Goal: Check status: Check status

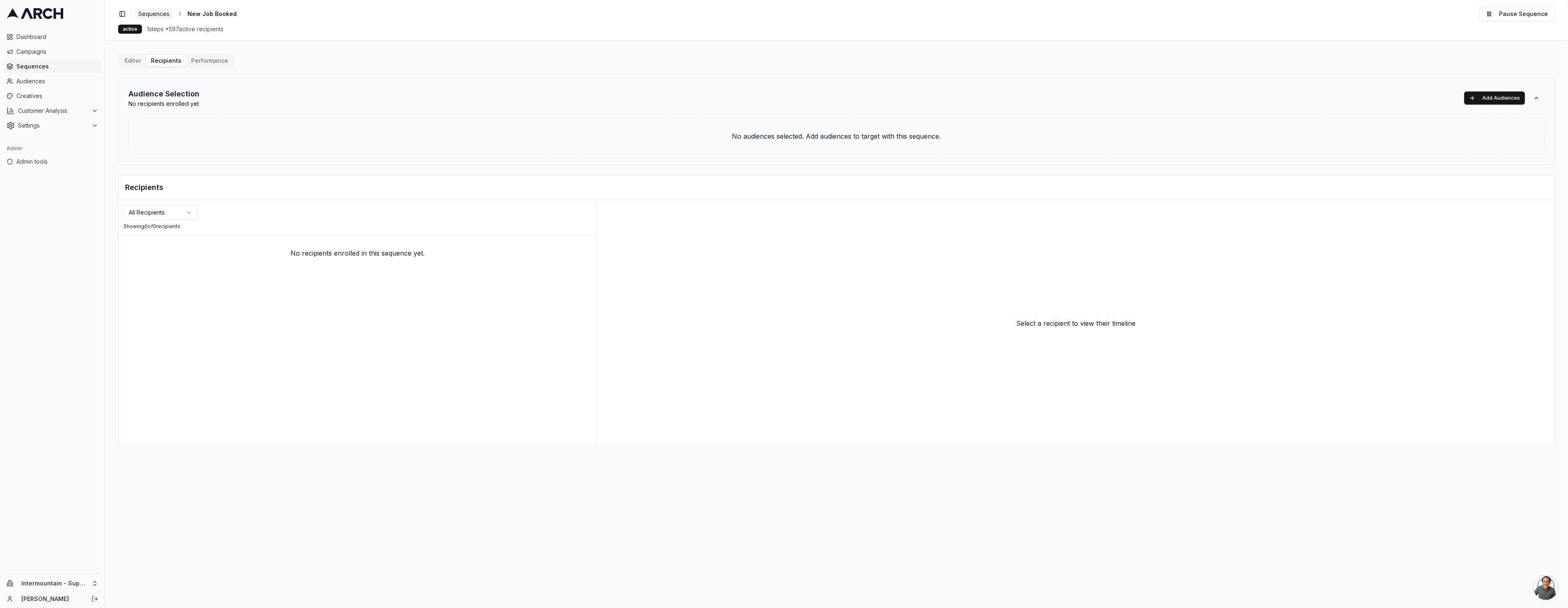
click at [167, 16] on span "Sequences" at bounding box center [154, 13] width 32 height 8
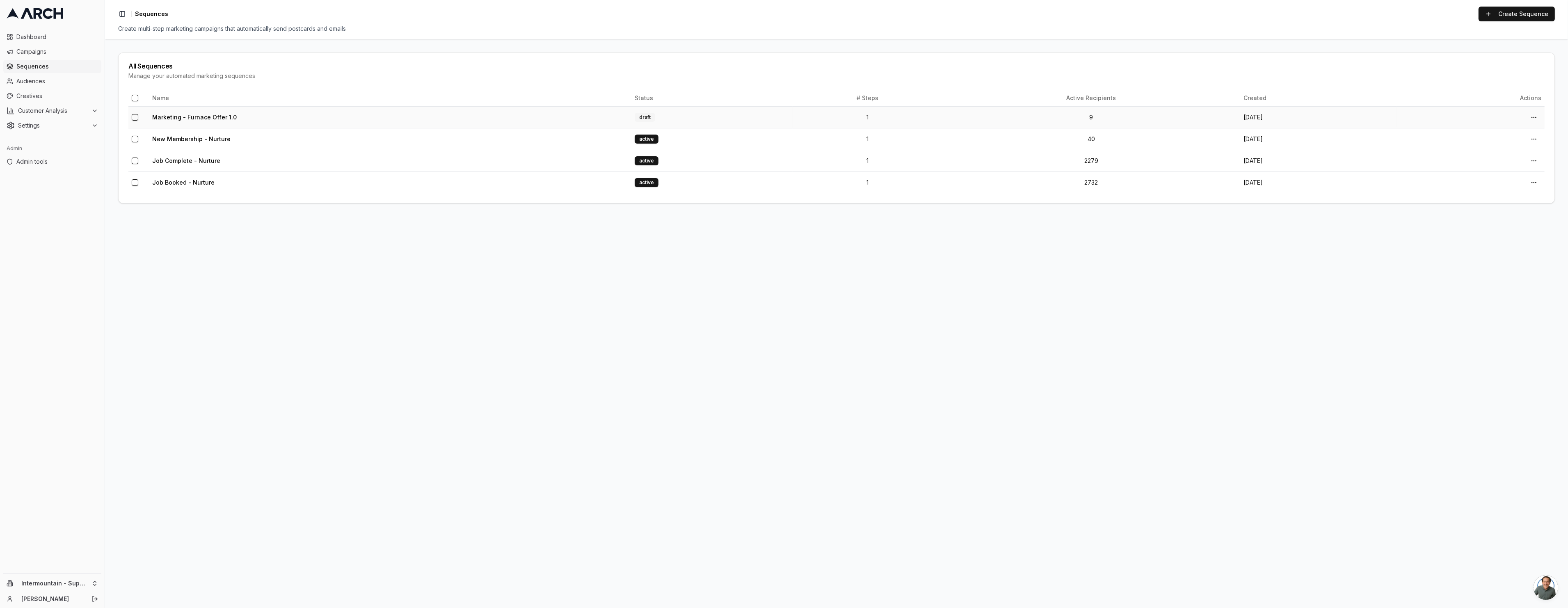
click at [190, 117] on link "Marketing - Furnace Offer 1.0" at bounding box center [194, 117] width 84 height 7
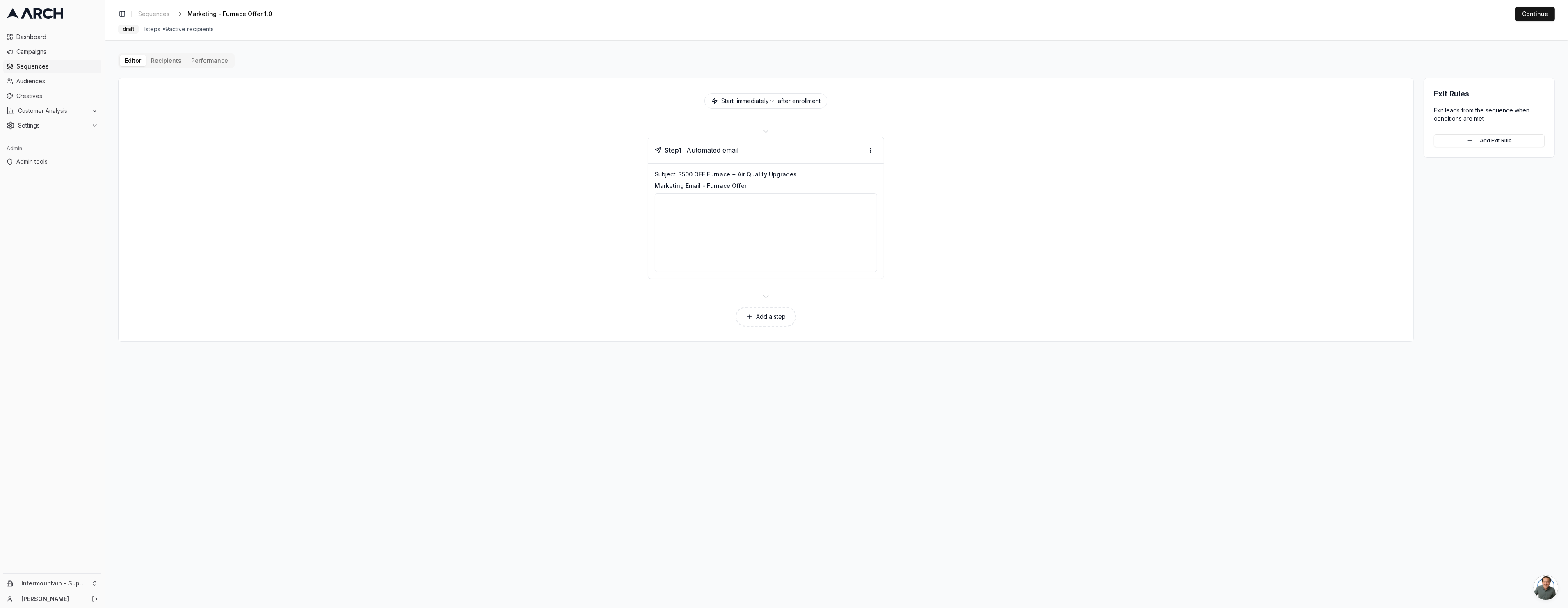
click at [160, 64] on div "Editor Recipients Performance Start immediately after enrollment Step 1 Automat…" at bounding box center [836, 198] width 1436 height 288
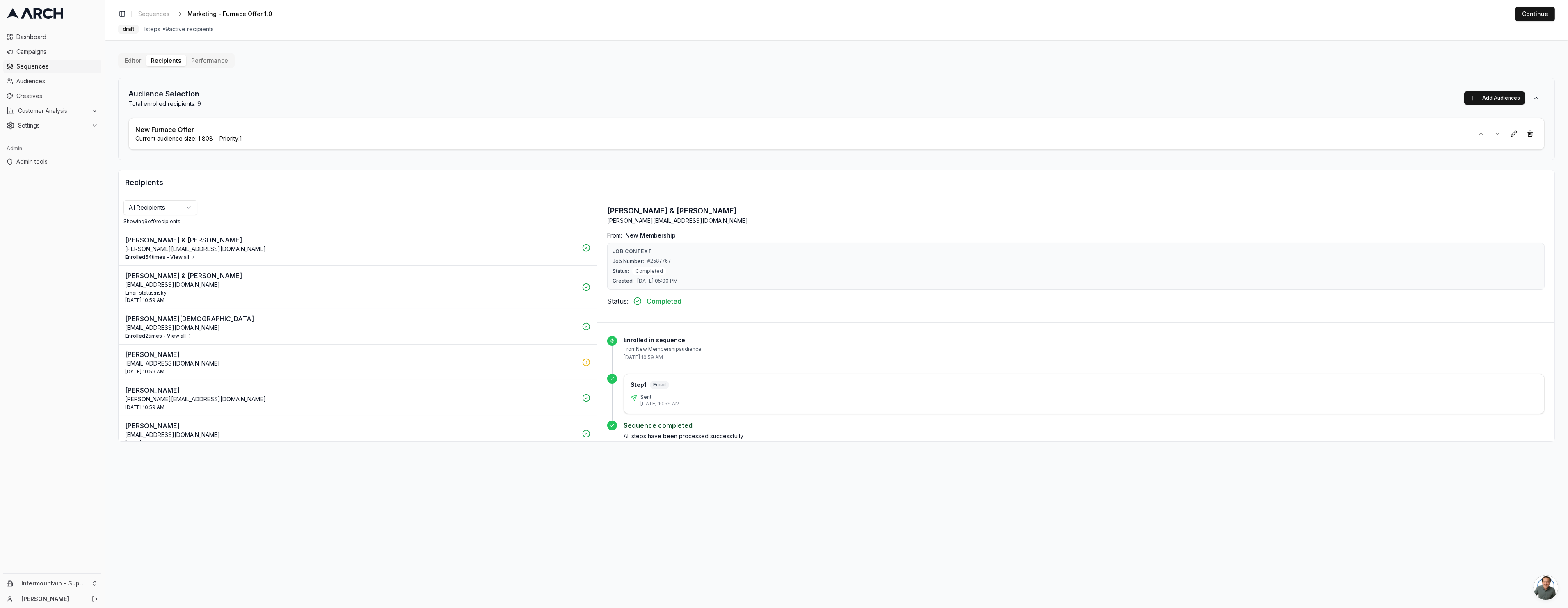
click at [191, 256] on icon "button" at bounding box center [193, 257] width 5 height 5
click at [180, 257] on button "Enrolled 54 times - Hide" at bounding box center [157, 257] width 63 height 6
